Goal: Information Seeking & Learning: Learn about a topic

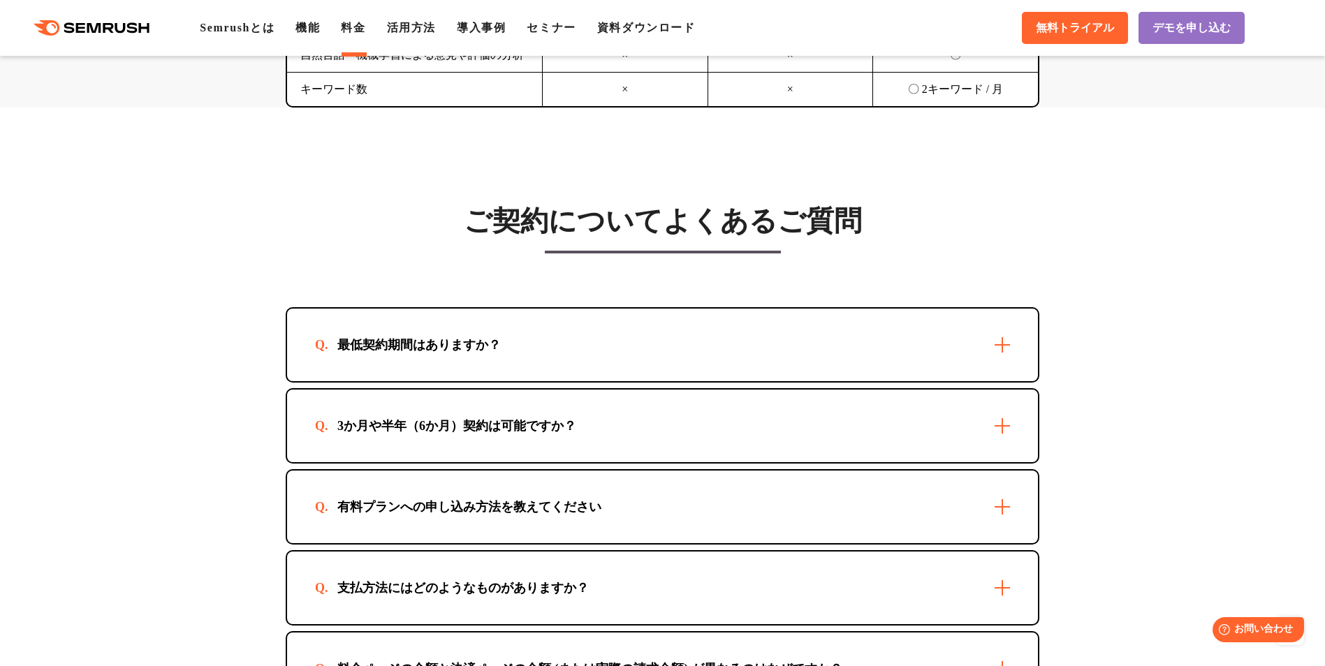
click at [283, 33] on ul "Semrushとは 機能 料金 活用方法 導入事例 セミナー 資料ダウンロード" at bounding box center [458, 28] width 516 height 17
